Goal: Task Accomplishment & Management: Manage account settings

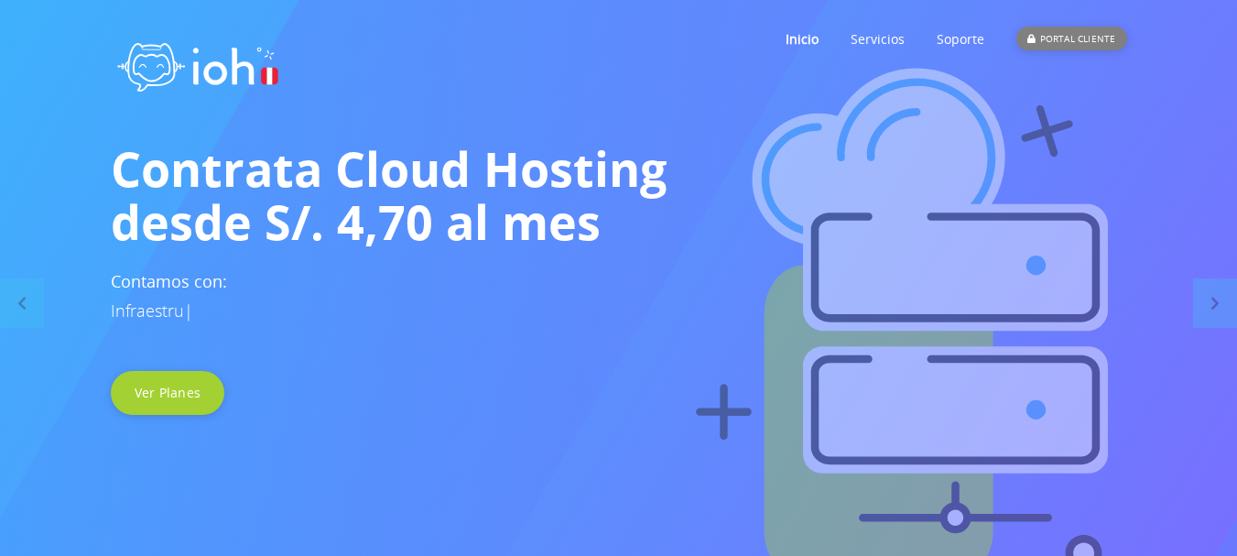
click at [1049, 44] on div "PORTAL CLIENTE" at bounding box center [1072, 39] width 110 height 24
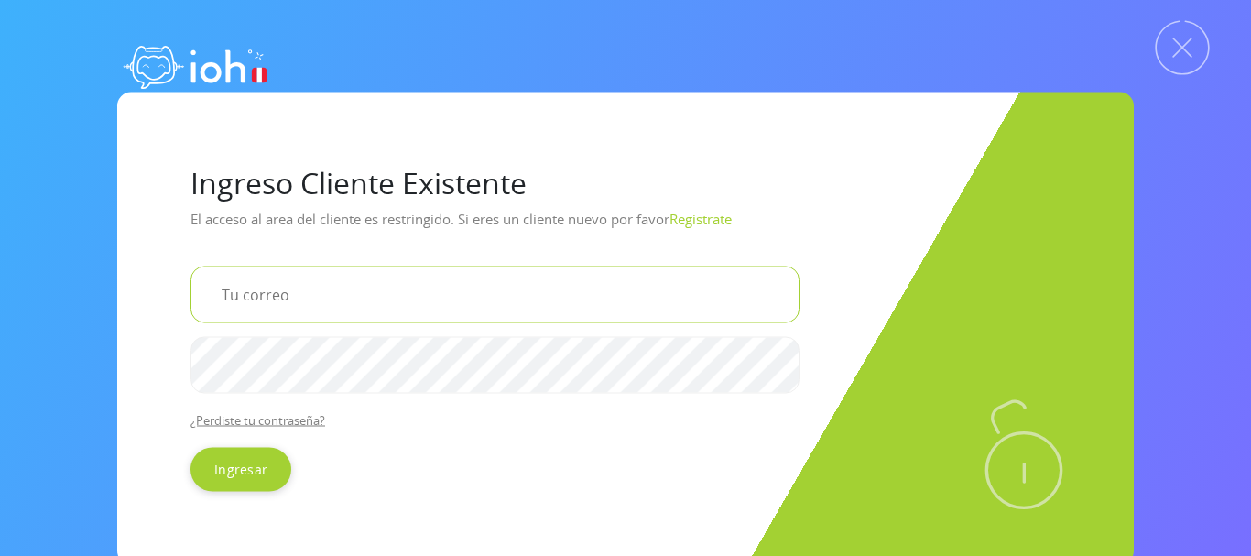
click at [270, 304] on input "email" at bounding box center [495, 294] width 609 height 57
type input "[EMAIL_ADDRESS][DOMAIN_NAME]"
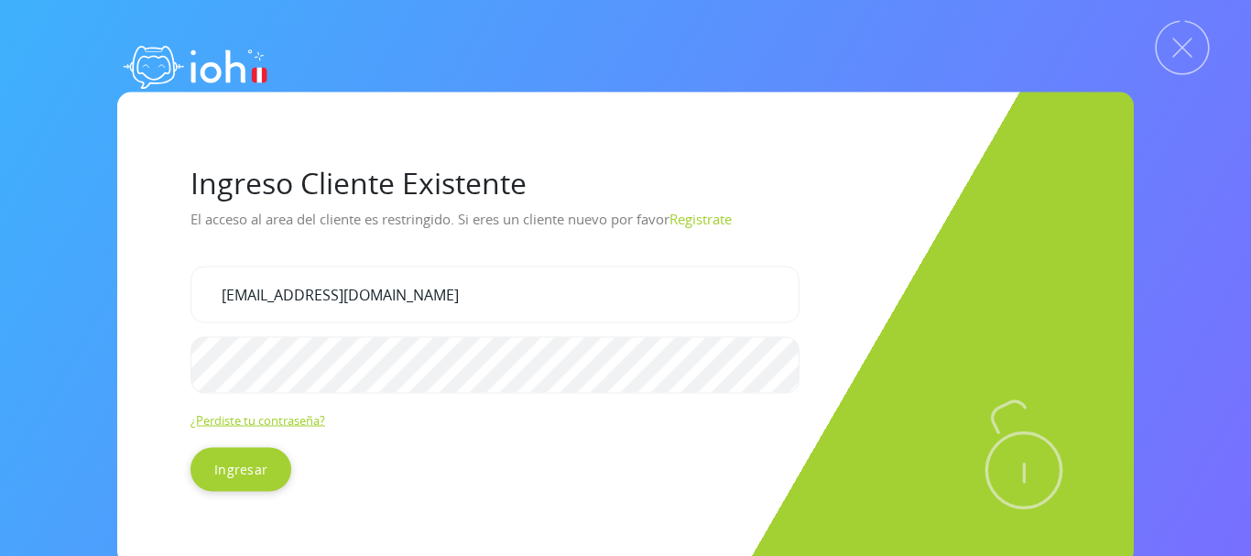
click at [312, 414] on link "¿Perdiste tu contraseña?" at bounding box center [258, 419] width 135 height 16
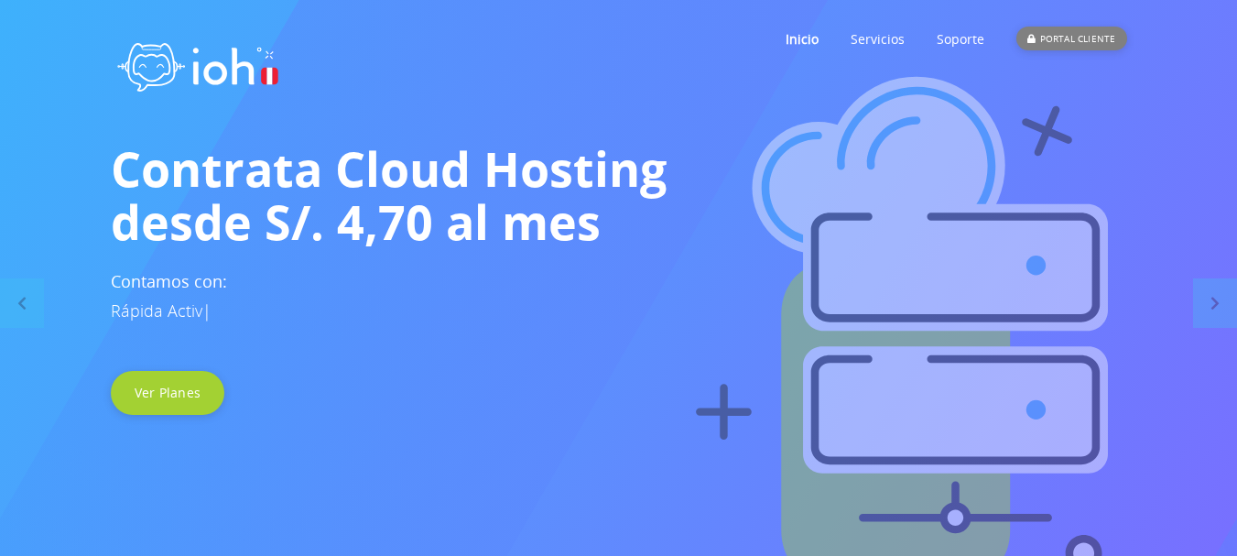
drag, startPoint x: 0, startPoint y: 0, endPoint x: 1072, endPoint y: 45, distance: 1072.6
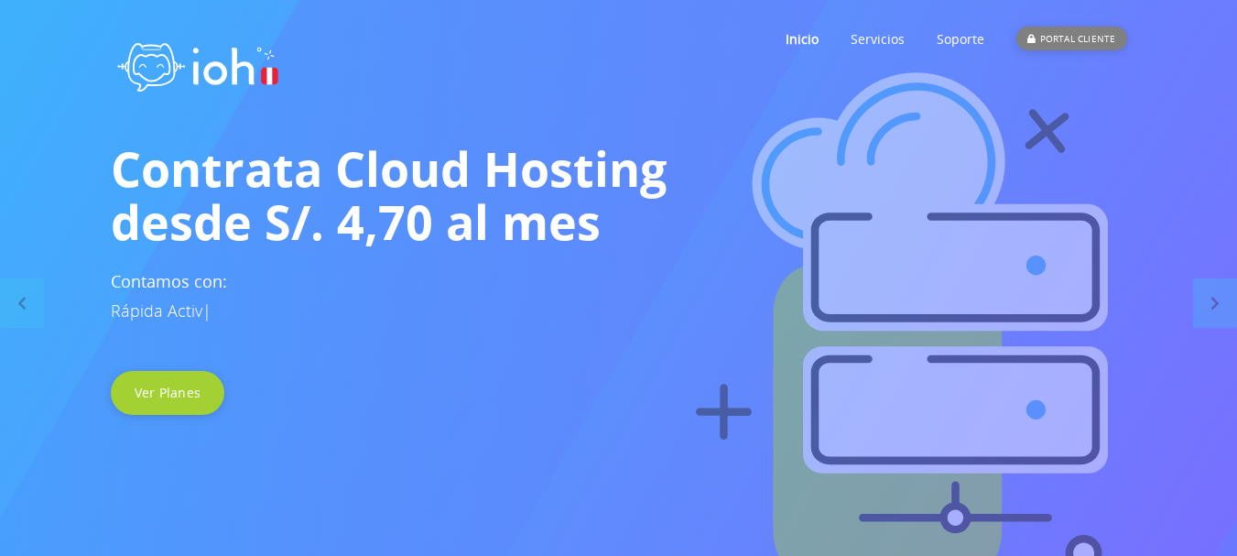
click at [1072, 45] on div "PORTAL CLIENTE" at bounding box center [1072, 39] width 110 height 24
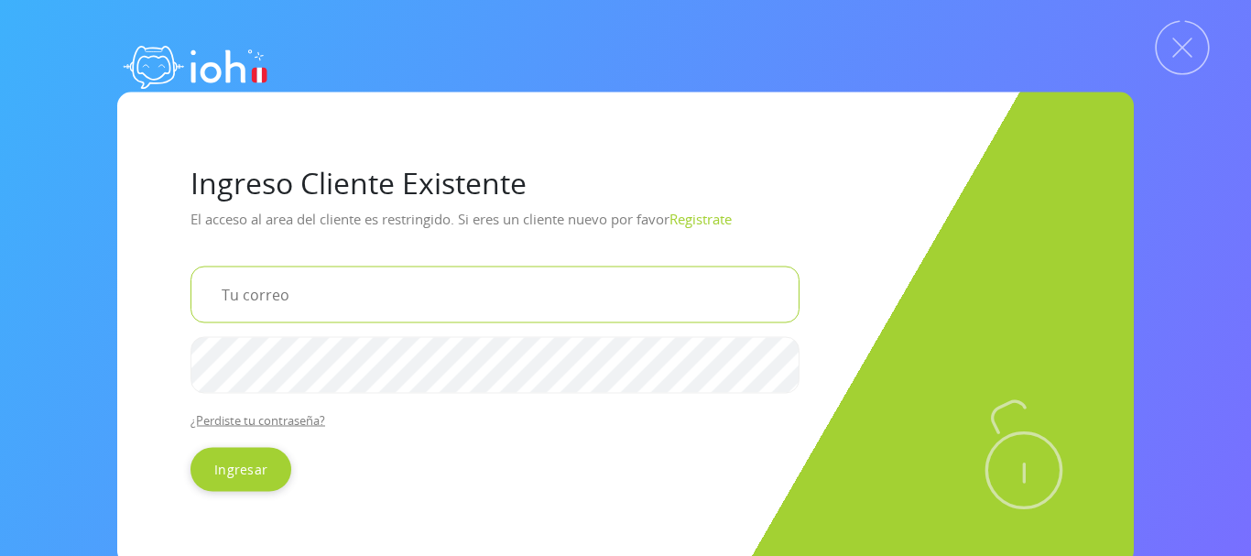
click at [285, 298] on input "email" at bounding box center [495, 294] width 609 height 57
type input "[EMAIL_ADDRESS][DOMAIN_NAME]"
